Goal: Transaction & Acquisition: Purchase product/service

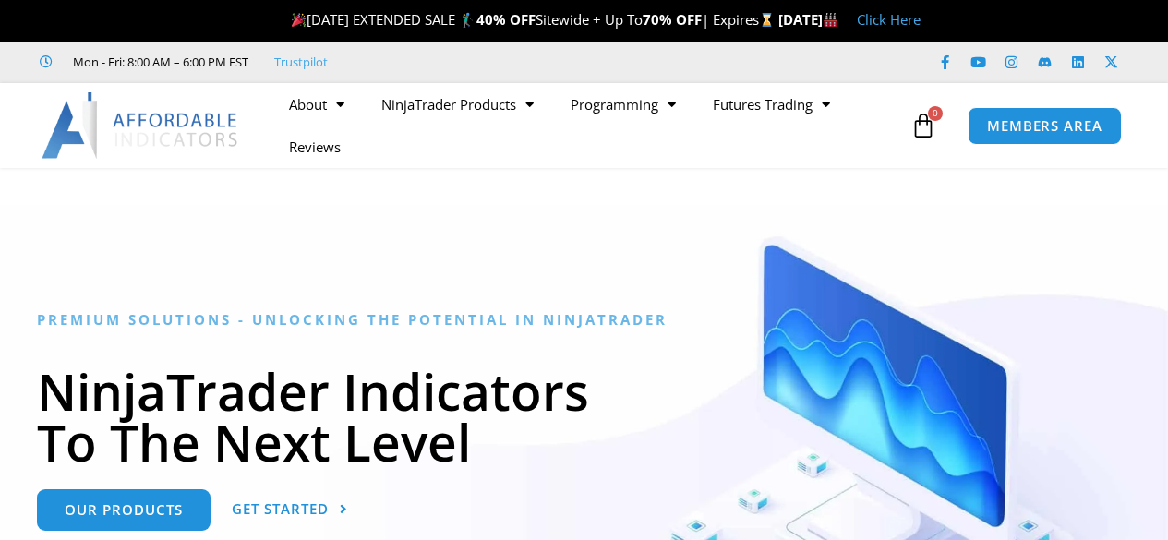
scroll to position [277, 0]
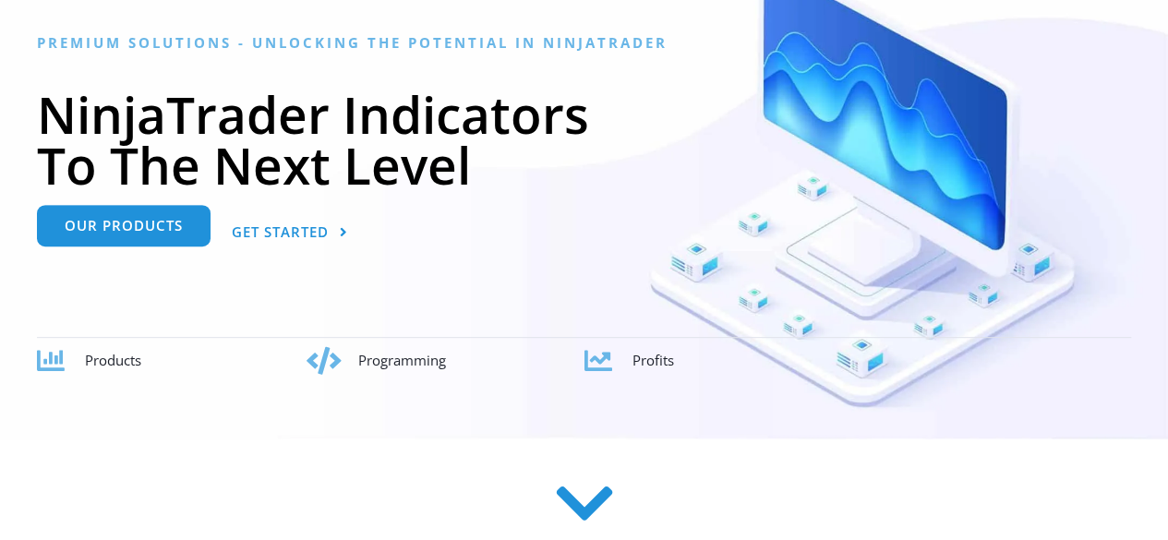
click at [122, 228] on span "Our Products" at bounding box center [124, 226] width 118 height 14
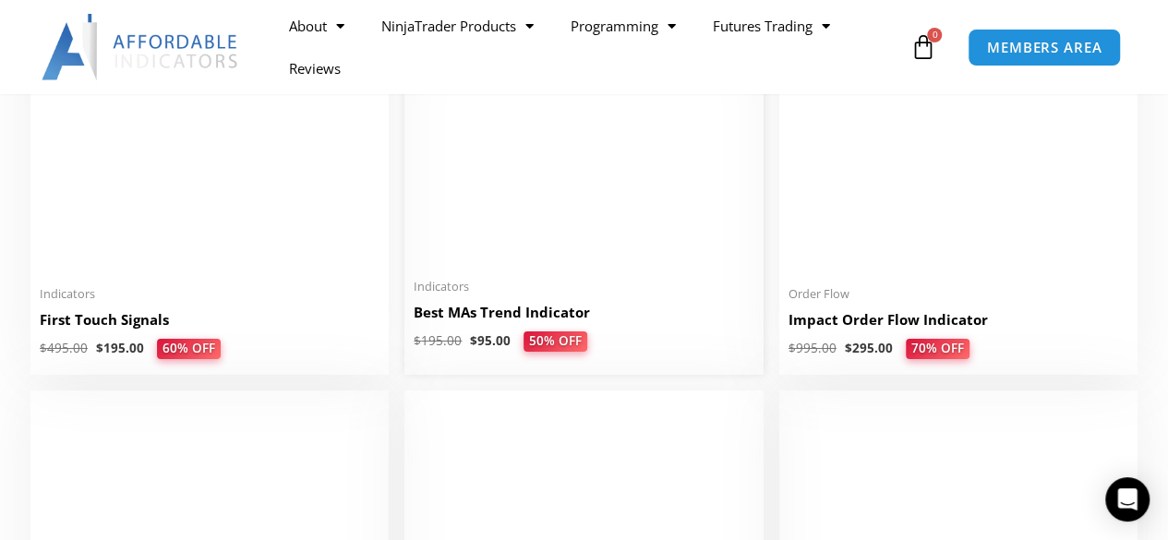
scroll to position [3047, 0]
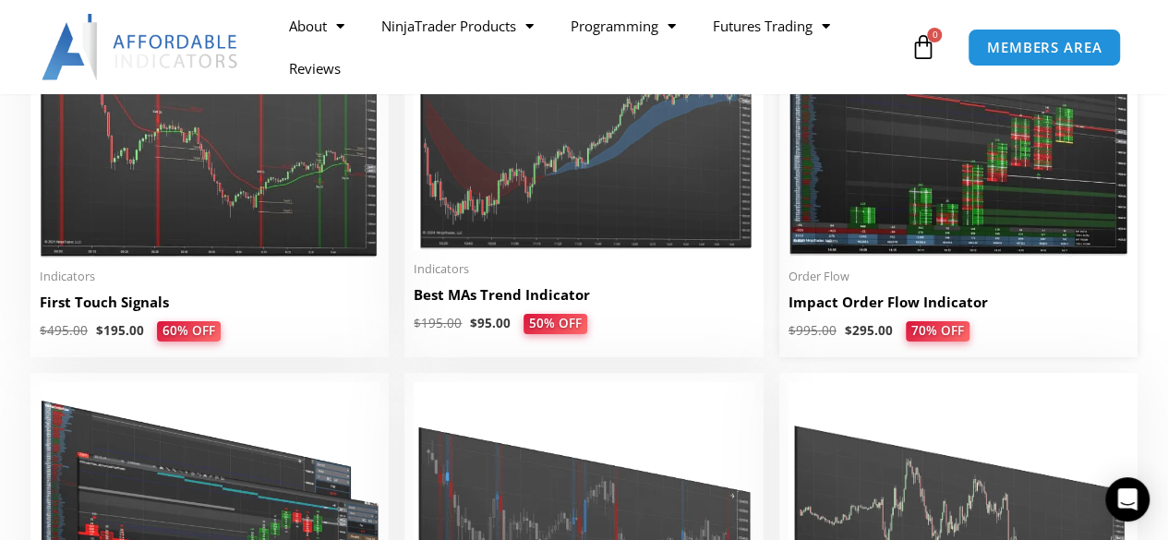
click at [905, 307] on h2 "Impact Order Flow Indicator" at bounding box center [959, 302] width 340 height 19
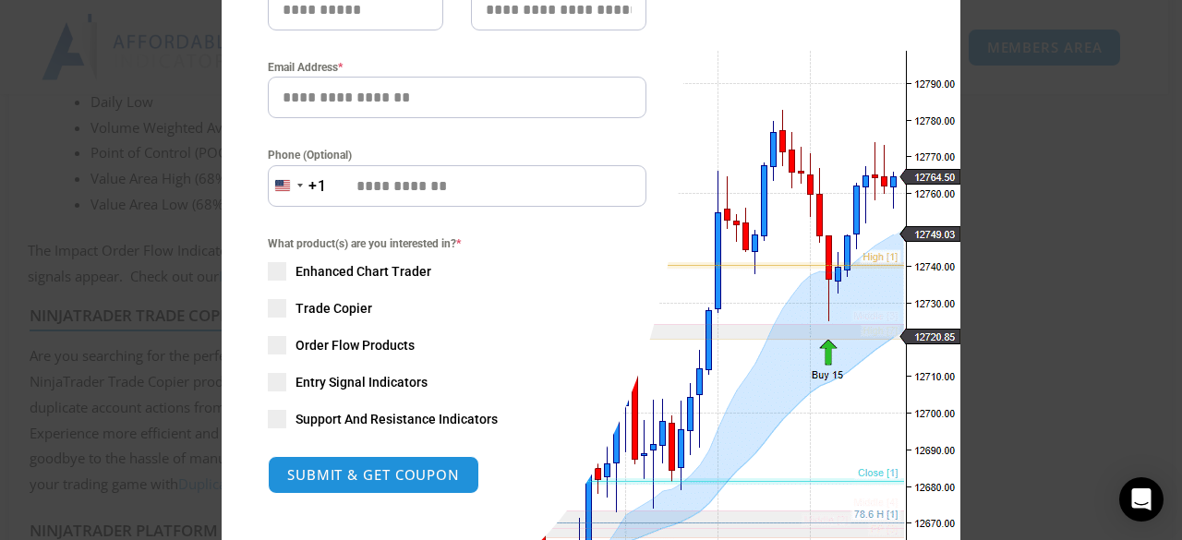
scroll to position [277, 0]
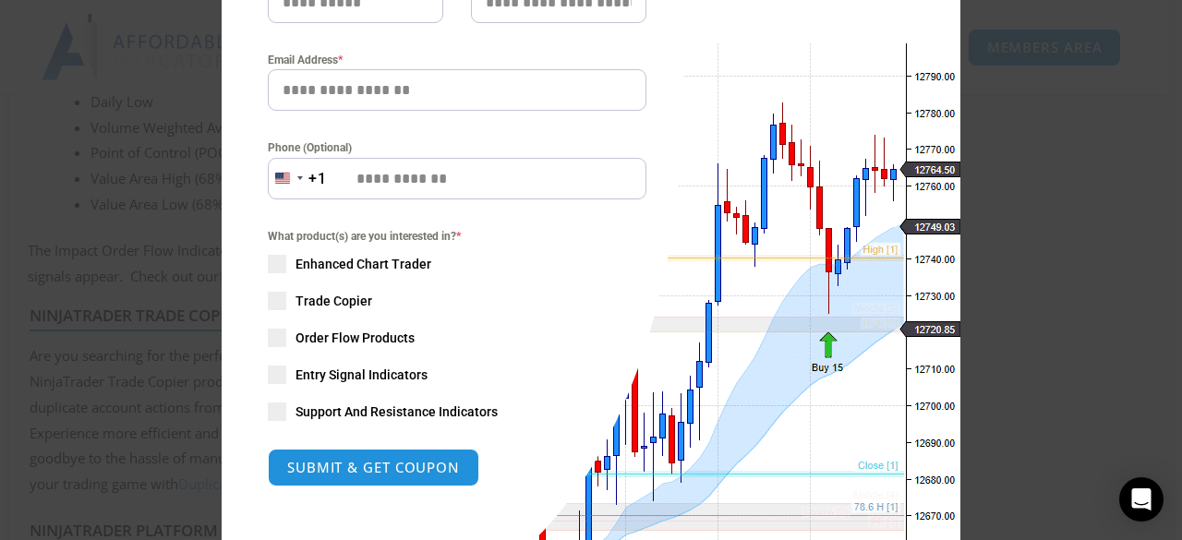
click at [1082, 113] on div "Close this module SAVE 20% NOW Are you ready to take NinjaTrader to the next le…" at bounding box center [591, 270] width 1182 height 540
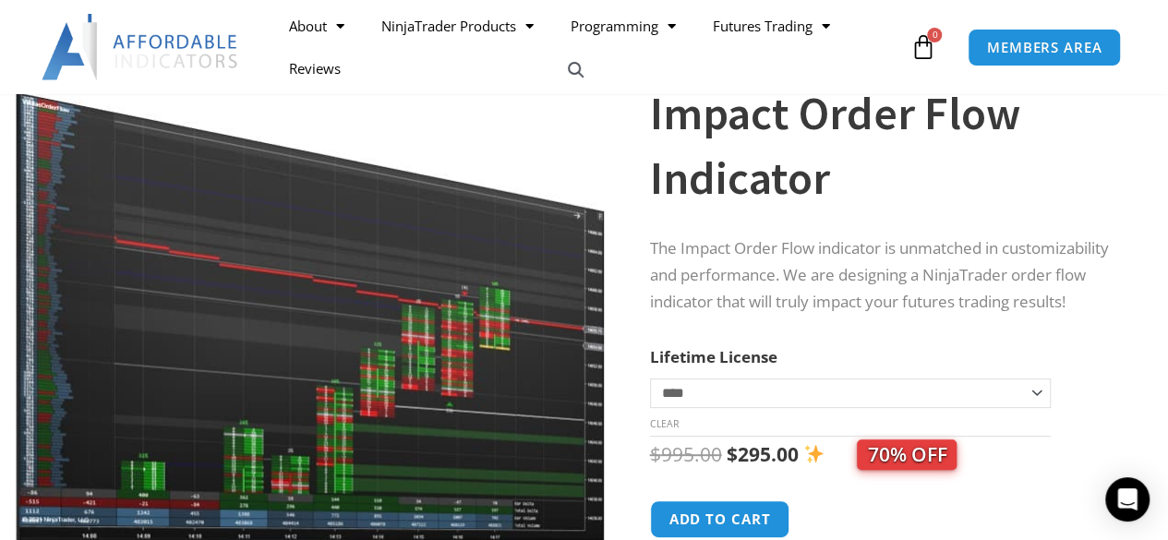
scroll to position [0, 0]
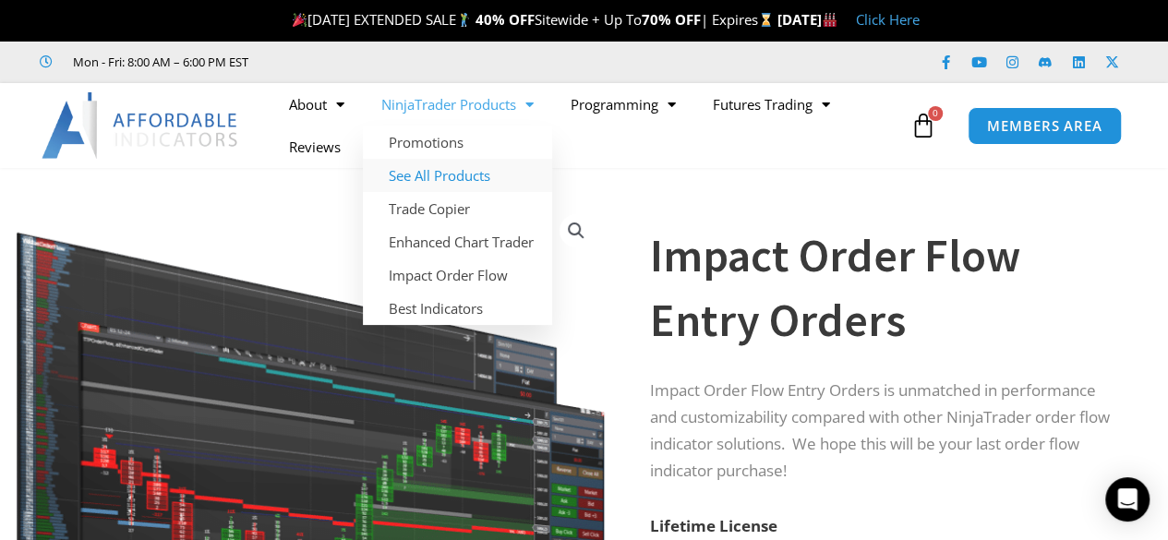
click at [454, 171] on link "See All Products" at bounding box center [457, 175] width 189 height 33
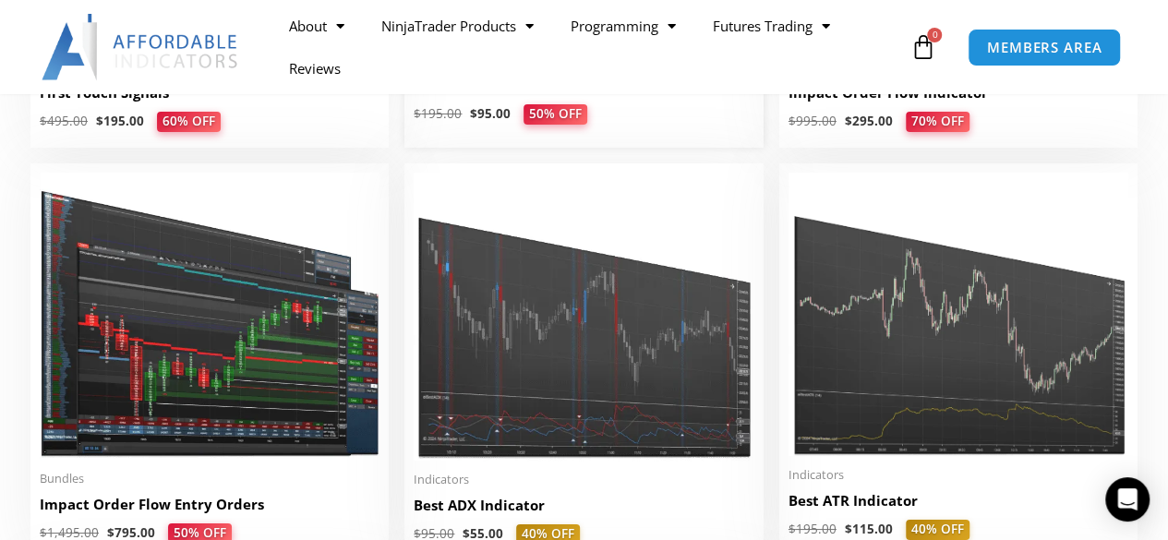
scroll to position [3324, 0]
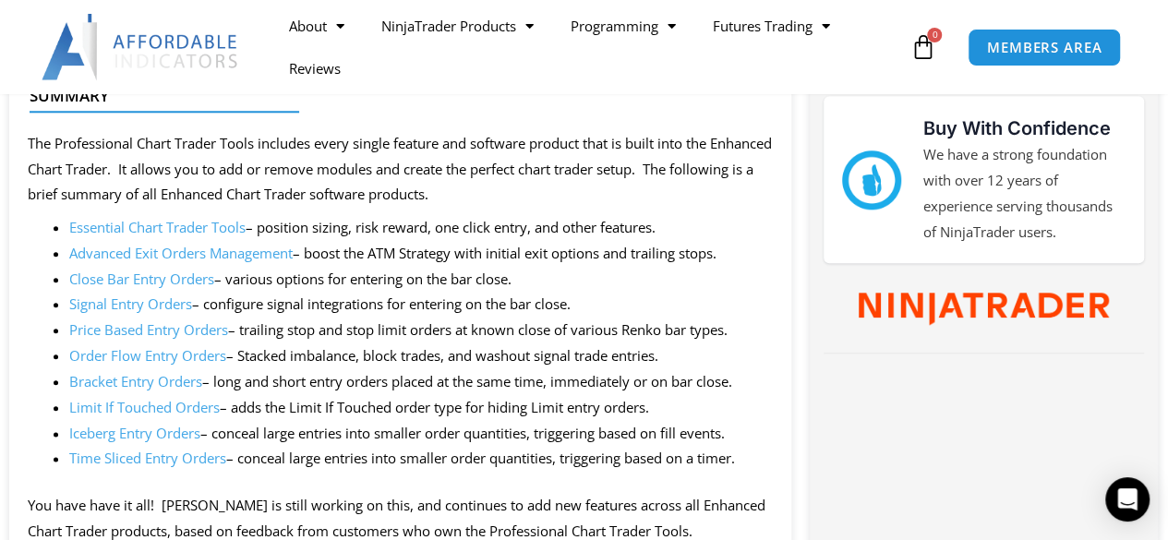
scroll to position [923, 0]
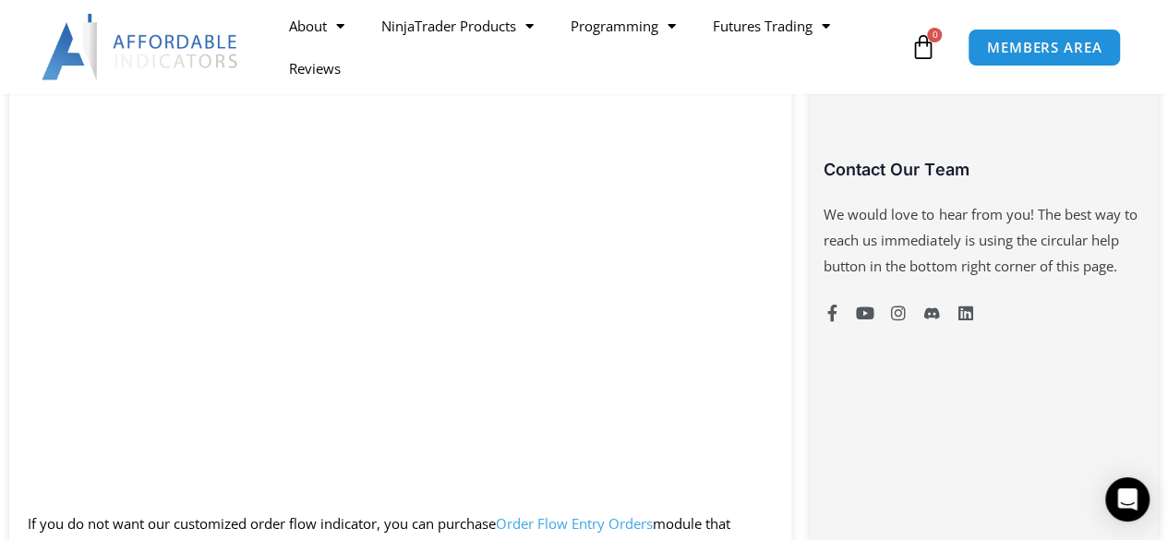
scroll to position [1477, 0]
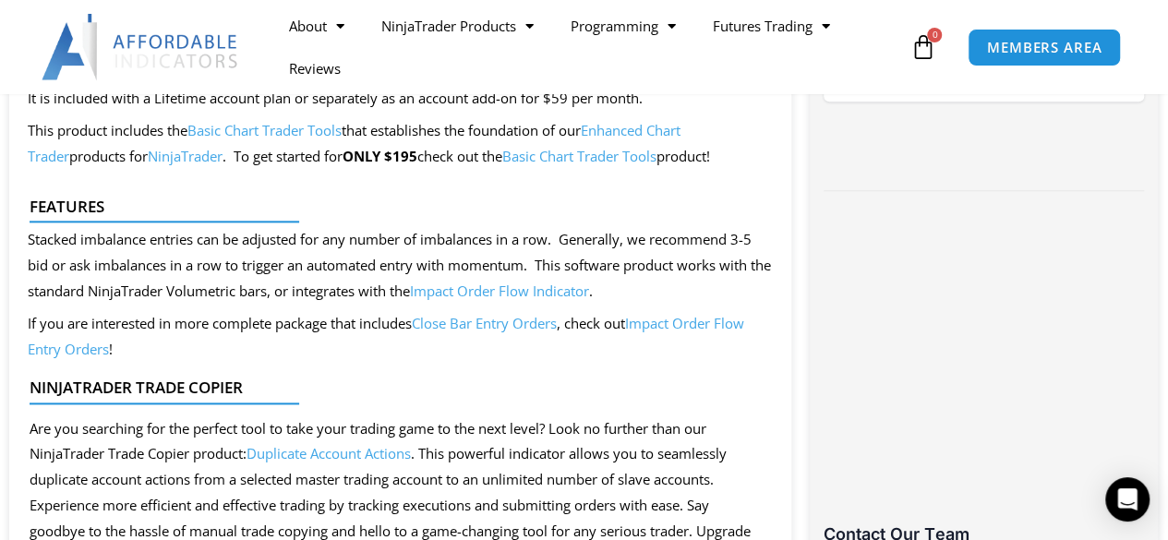
scroll to position [923, 0]
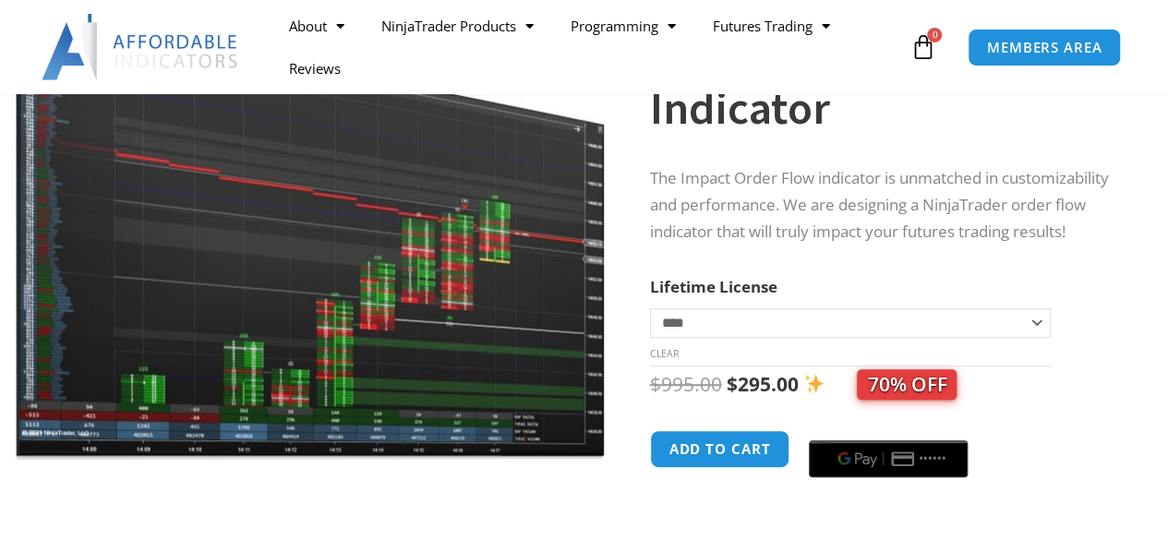
scroll to position [277, 0]
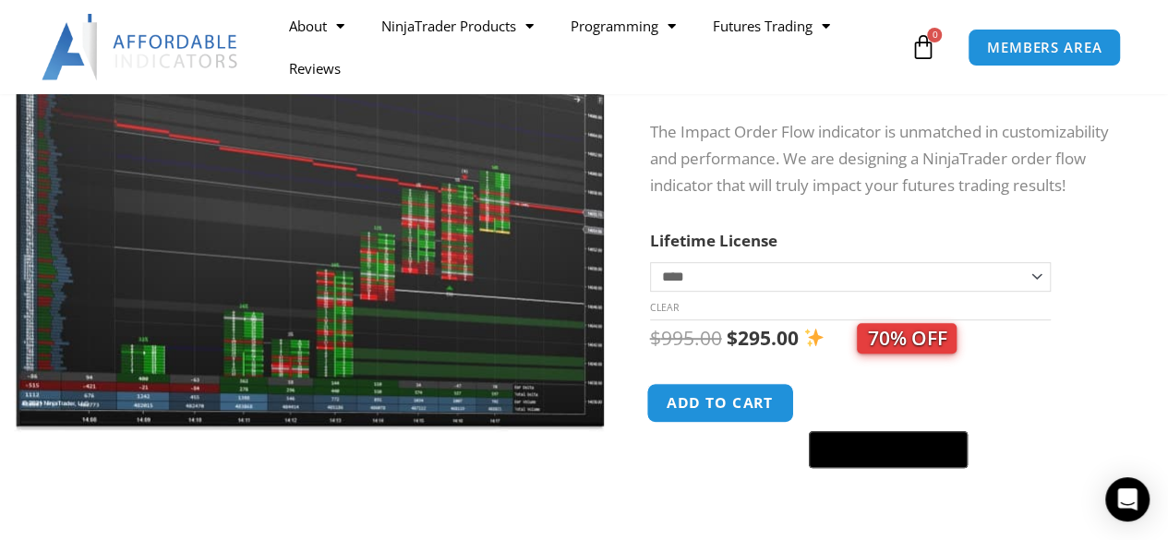
click at [735, 401] on button "Add to cart" at bounding box center [720, 403] width 148 height 40
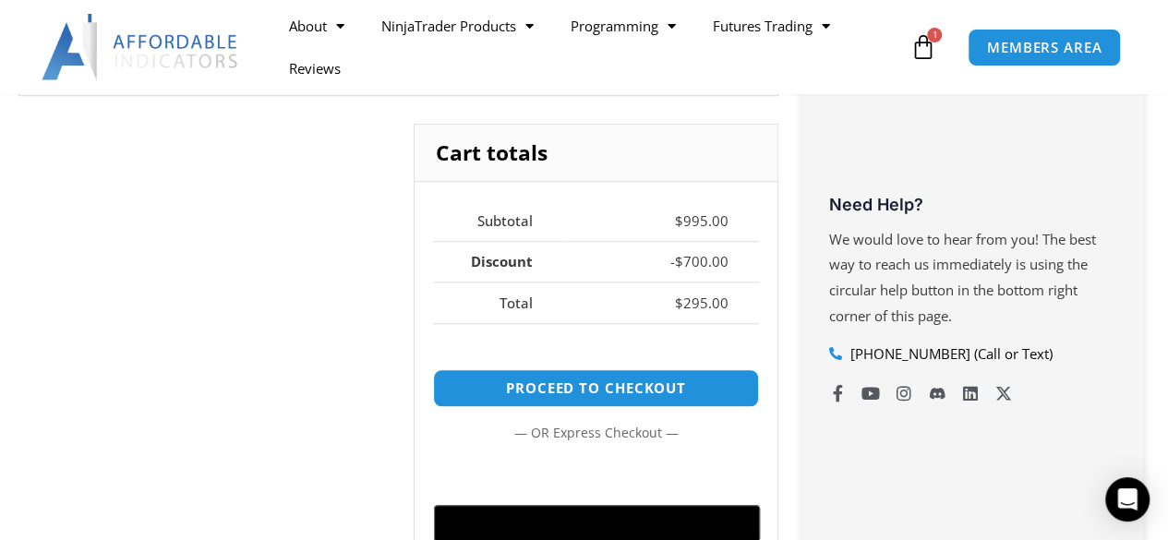
scroll to position [739, 0]
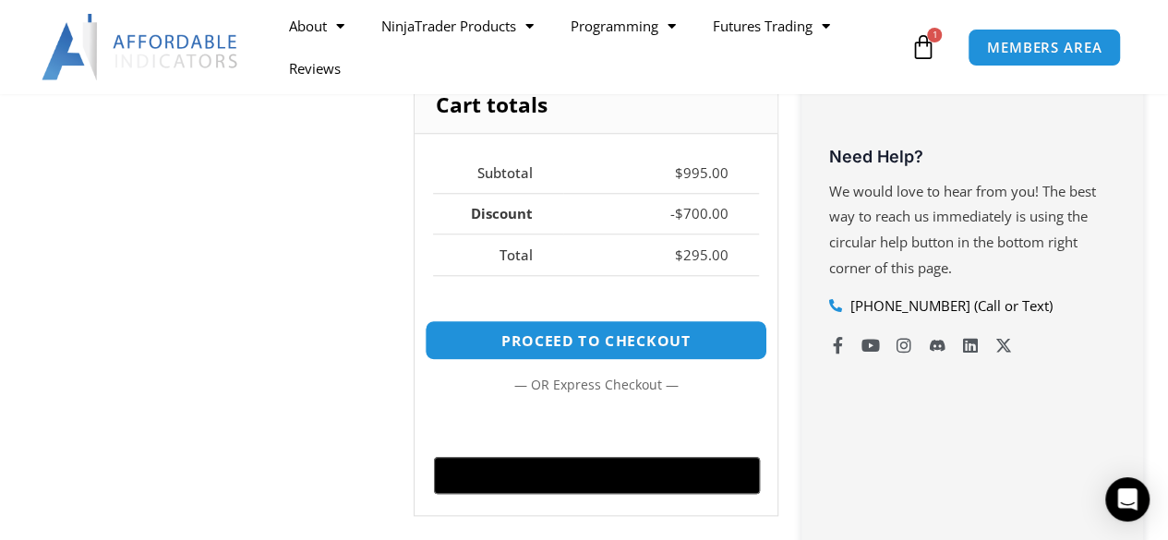
click at [614, 328] on link "Proceed to checkout" at bounding box center [596, 340] width 343 height 40
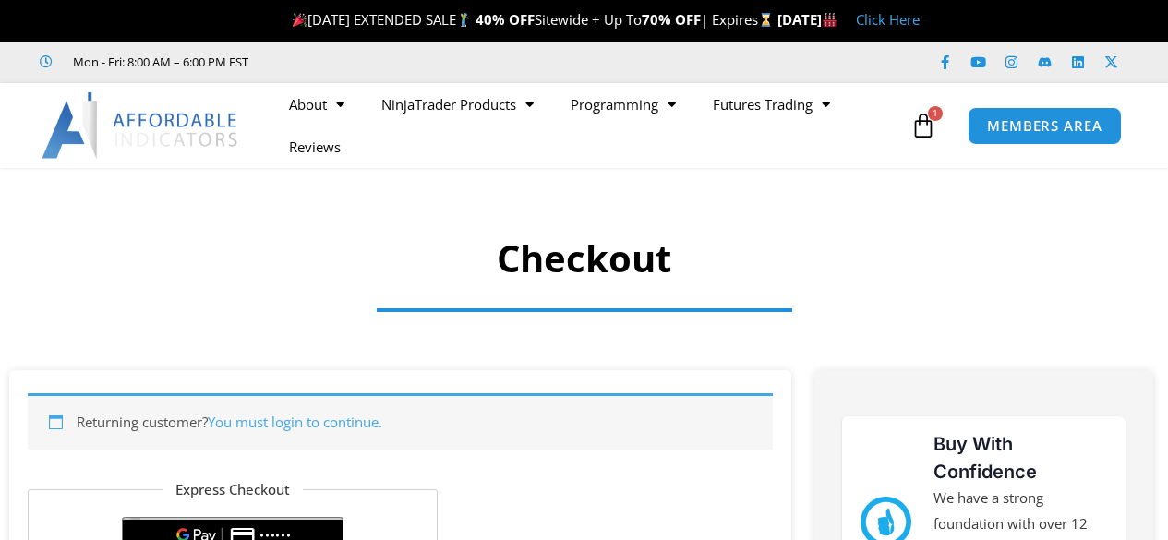
select select "**"
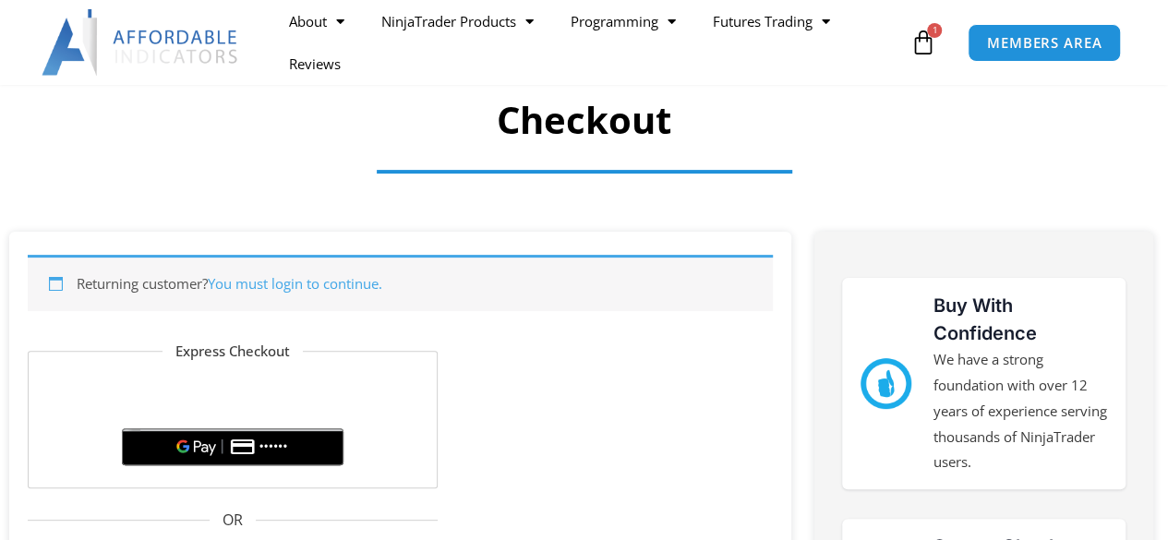
scroll to position [277, 0]
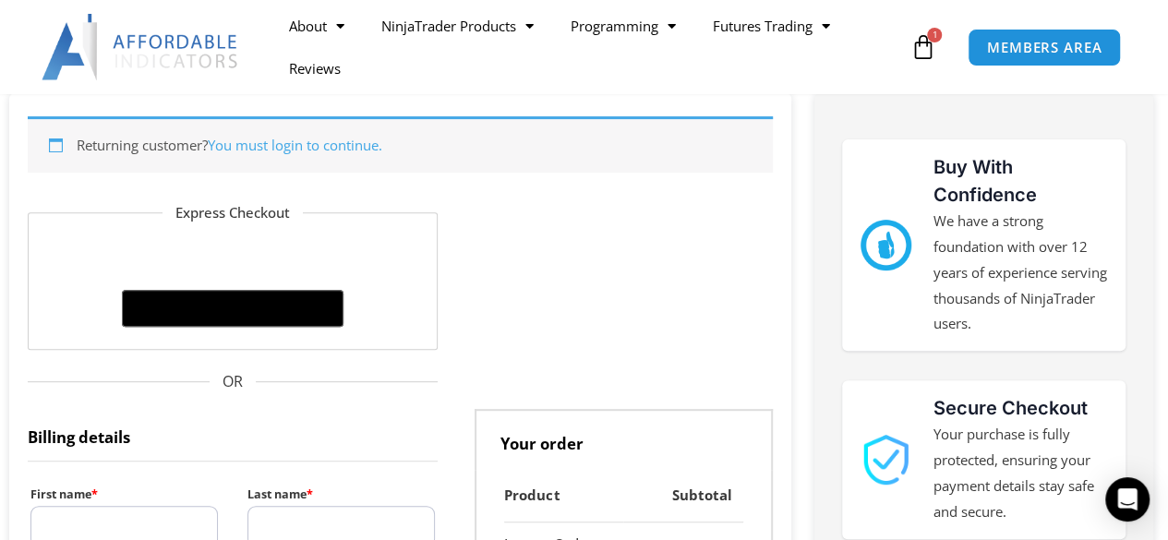
click at [275, 139] on link "You must login to continue." at bounding box center [295, 145] width 175 height 18
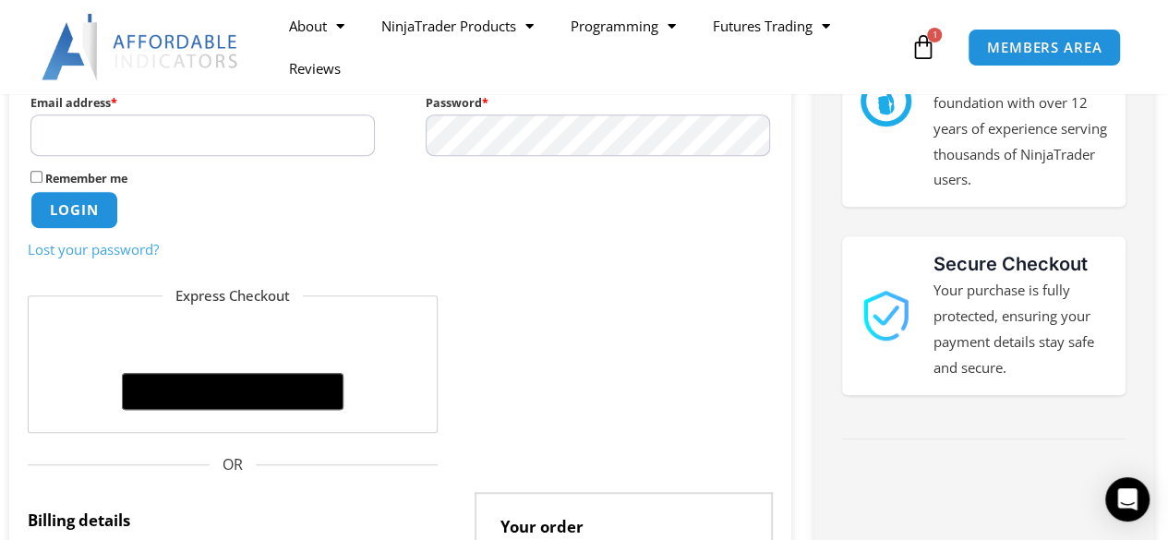
scroll to position [430, 0]
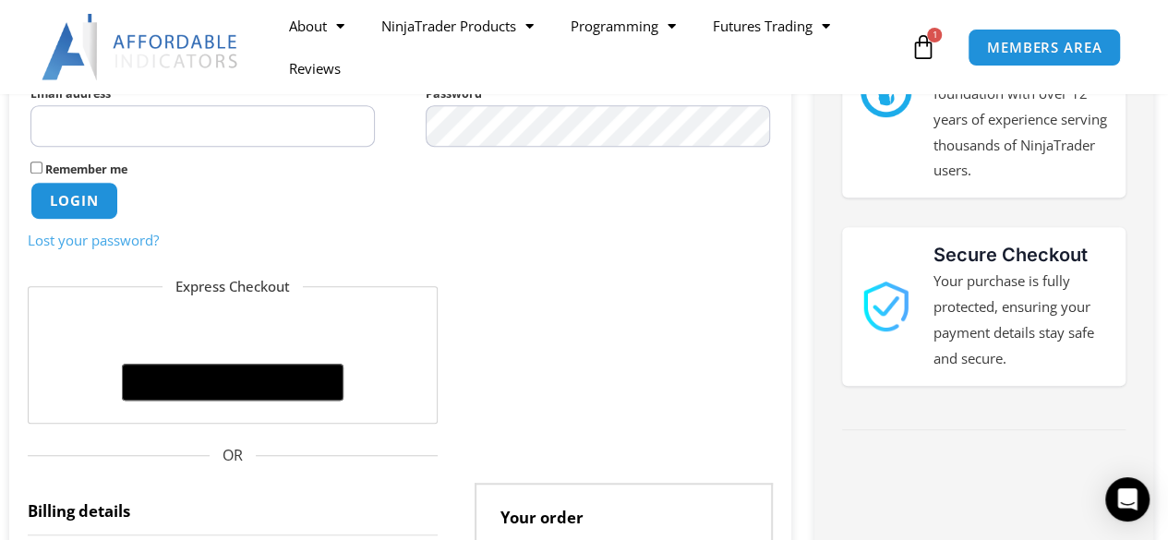
click at [120, 121] on input "Email address * Required" at bounding box center [202, 126] width 344 height 42
type input "**********"
click at [78, 202] on button "Login" at bounding box center [74, 201] width 91 height 40
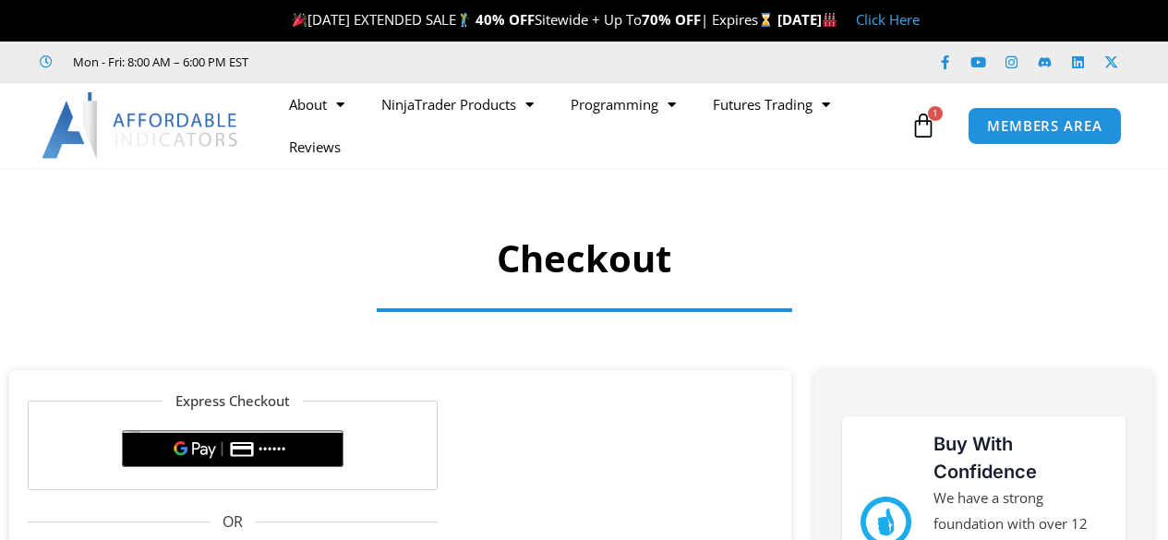
select select "**"
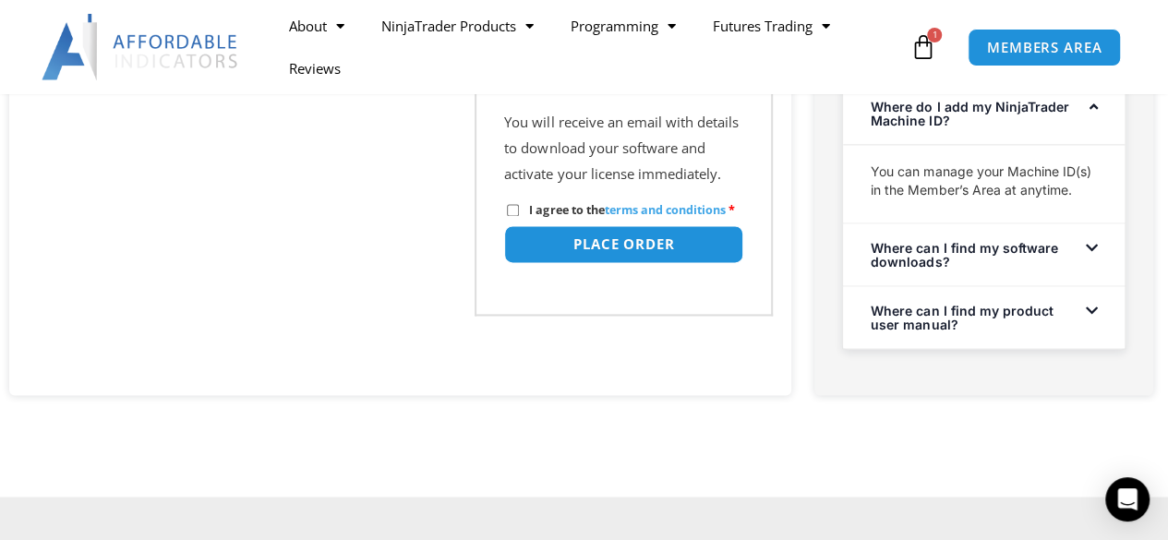
scroll to position [1293, 0]
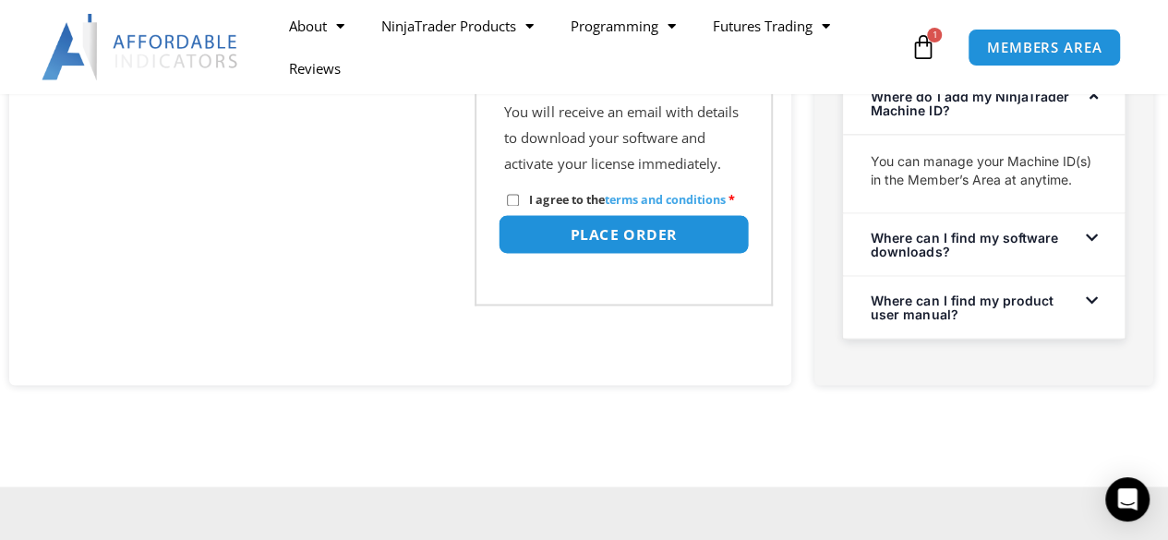
click at [613, 252] on button "Place order" at bounding box center [624, 234] width 251 height 40
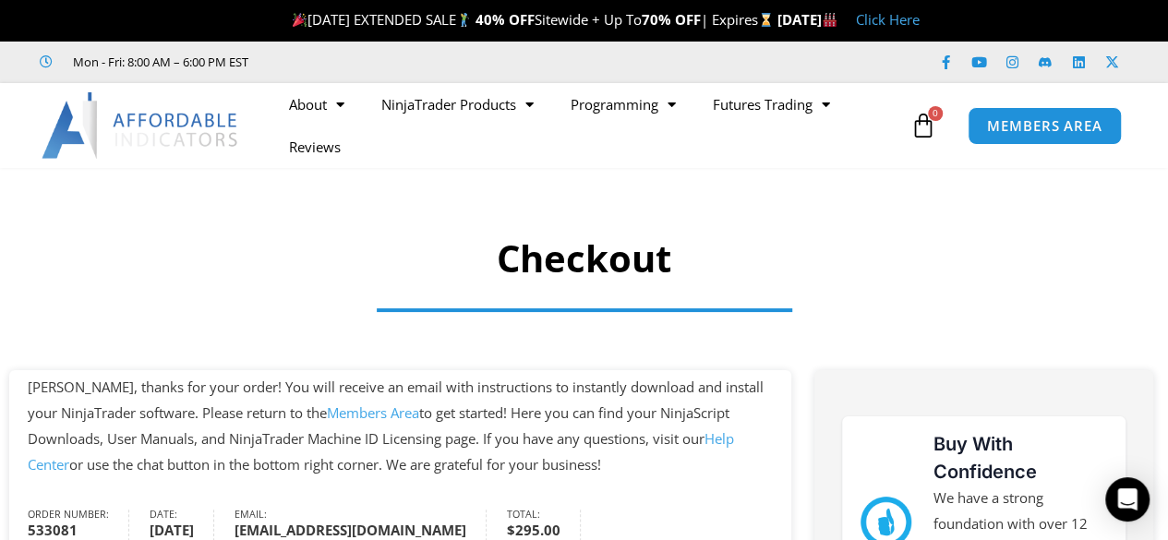
click at [1021, 263] on h1 "Checkout" at bounding box center [584, 259] width 1168 height 52
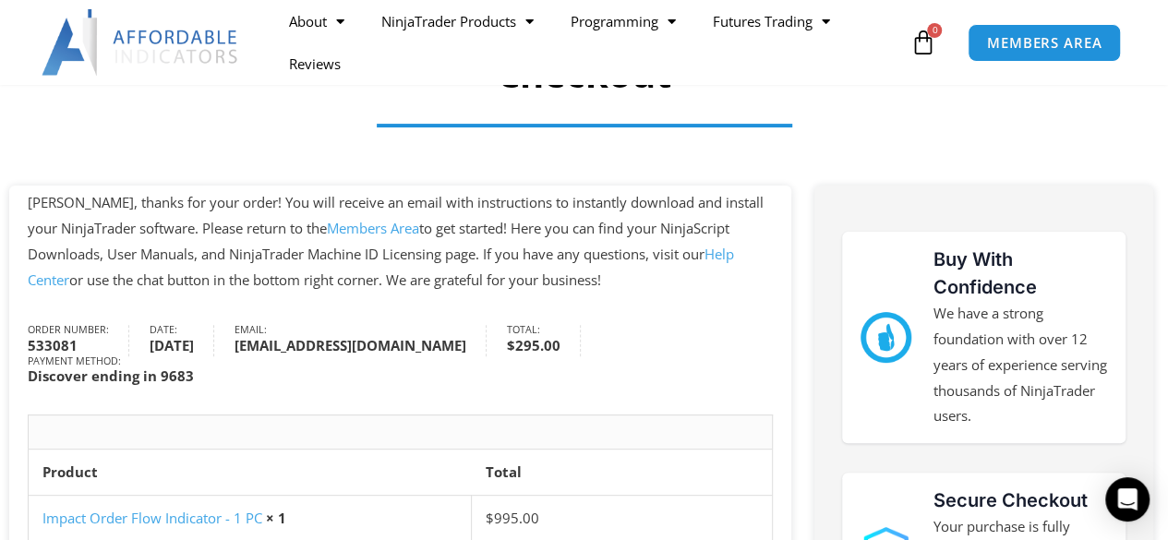
scroll to position [175, 0]
